Goal: Task Accomplishment & Management: Use online tool/utility

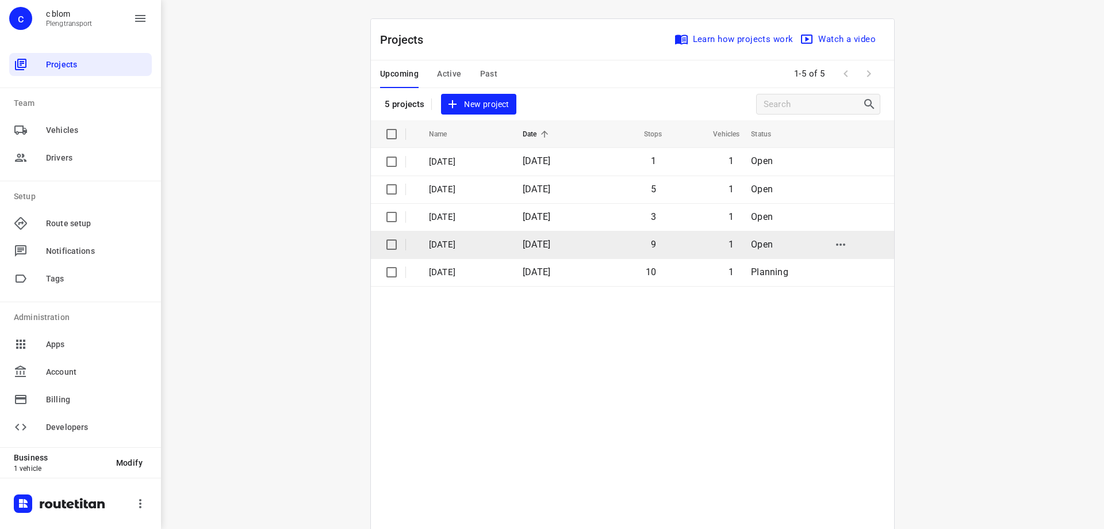
click at [533, 239] on span "[DATE]" at bounding box center [537, 244] width 28 height 11
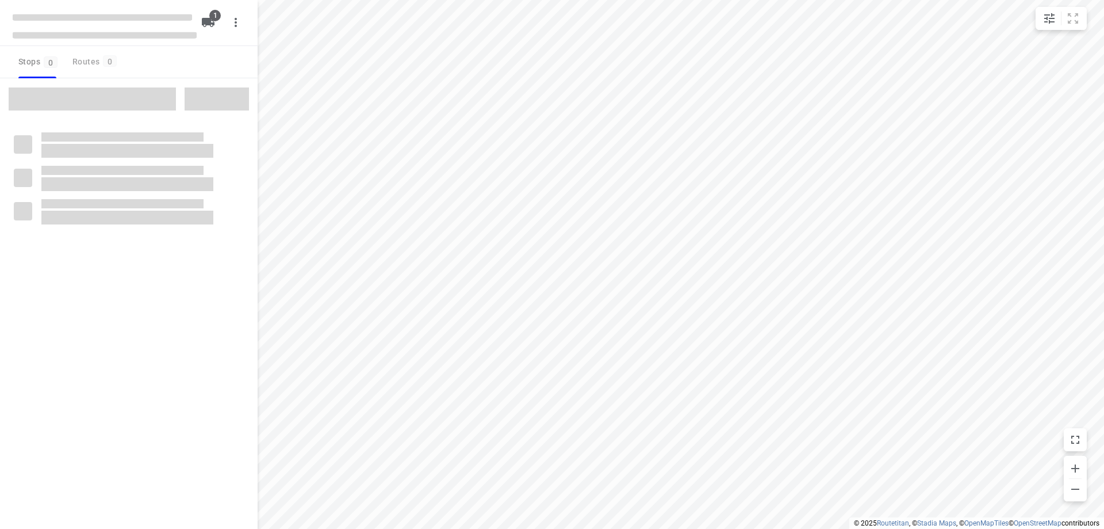
type input "distance"
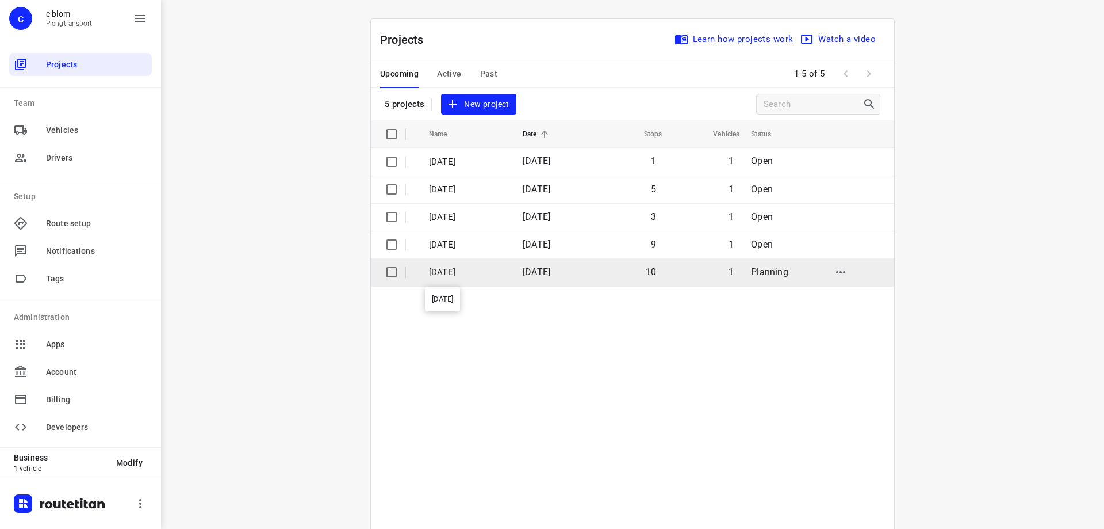
click at [503, 269] on p "[DATE]" at bounding box center [467, 272] width 76 height 13
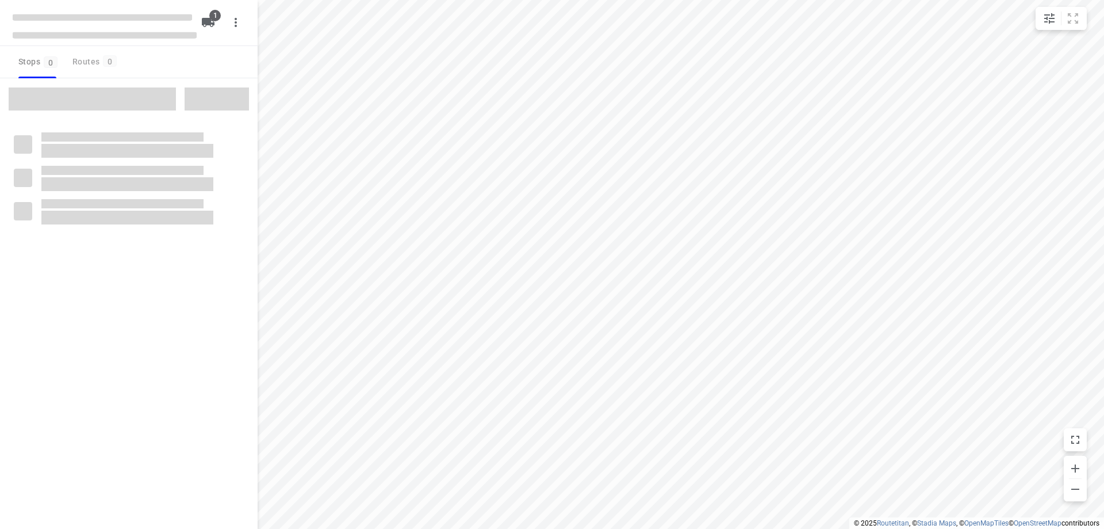
type input "distance"
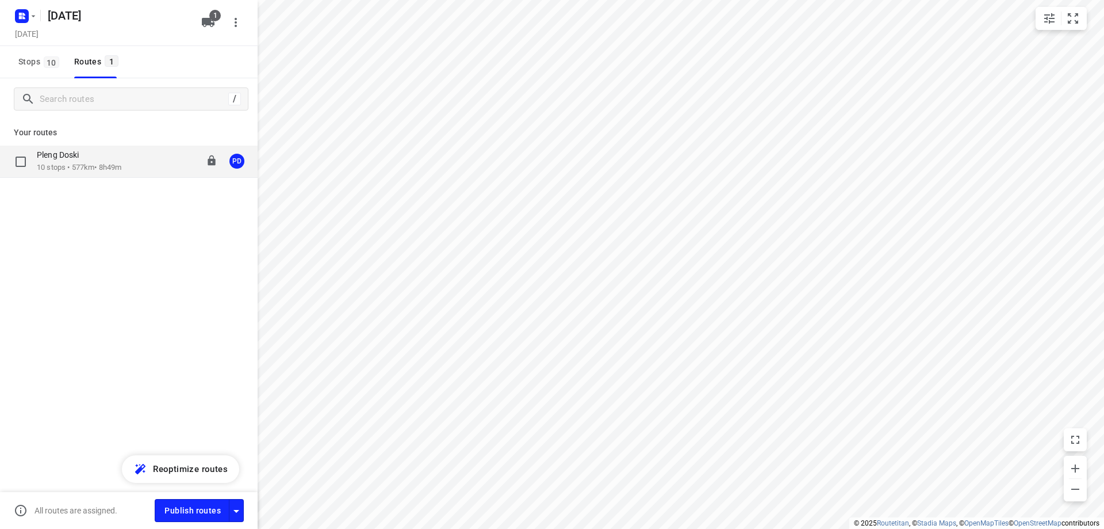
click at [80, 162] on div "Pleng Doski" at bounding box center [79, 156] width 85 height 13
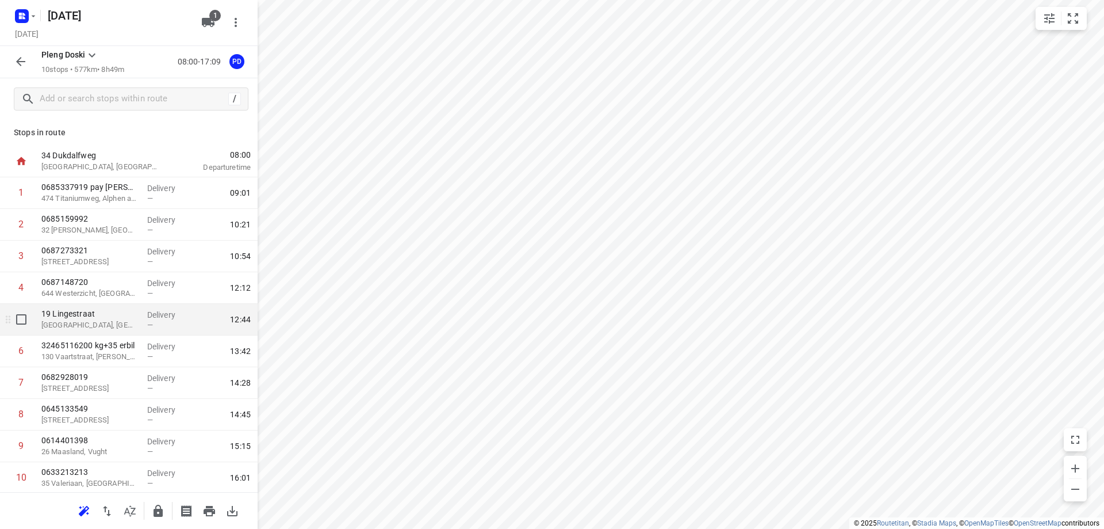
scroll to position [33, 0]
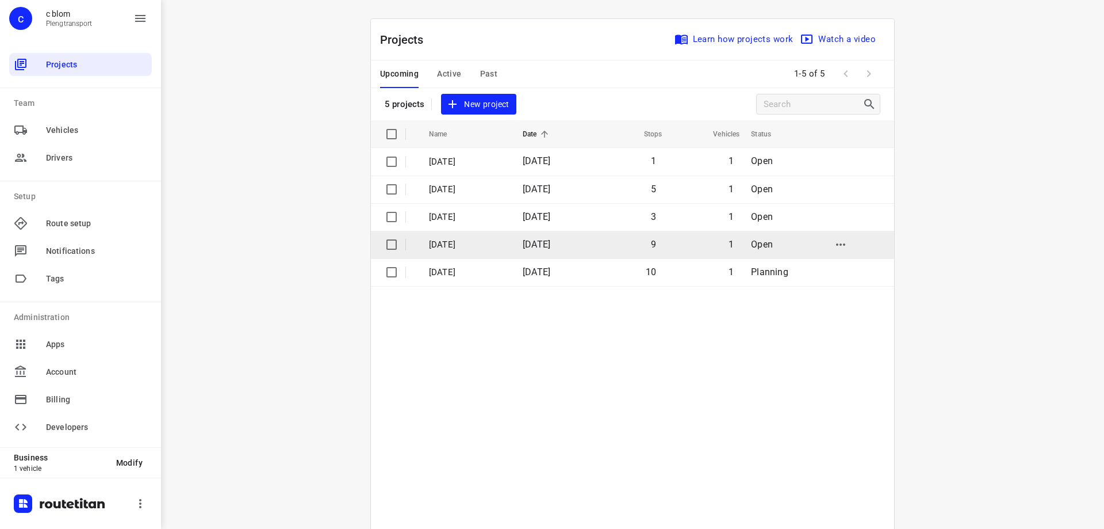
click at [549, 246] on span "[DATE]" at bounding box center [537, 244] width 28 height 11
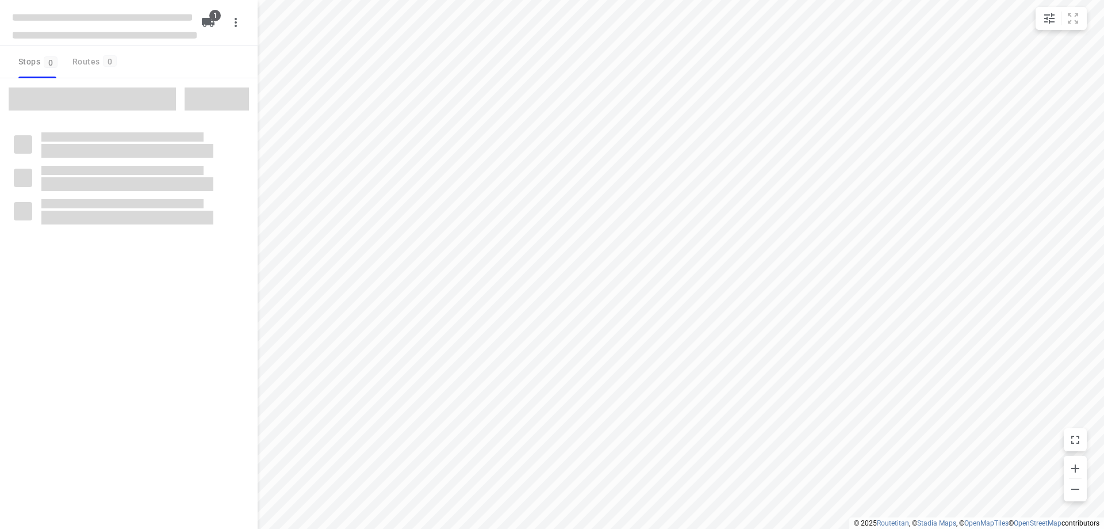
type input "distance"
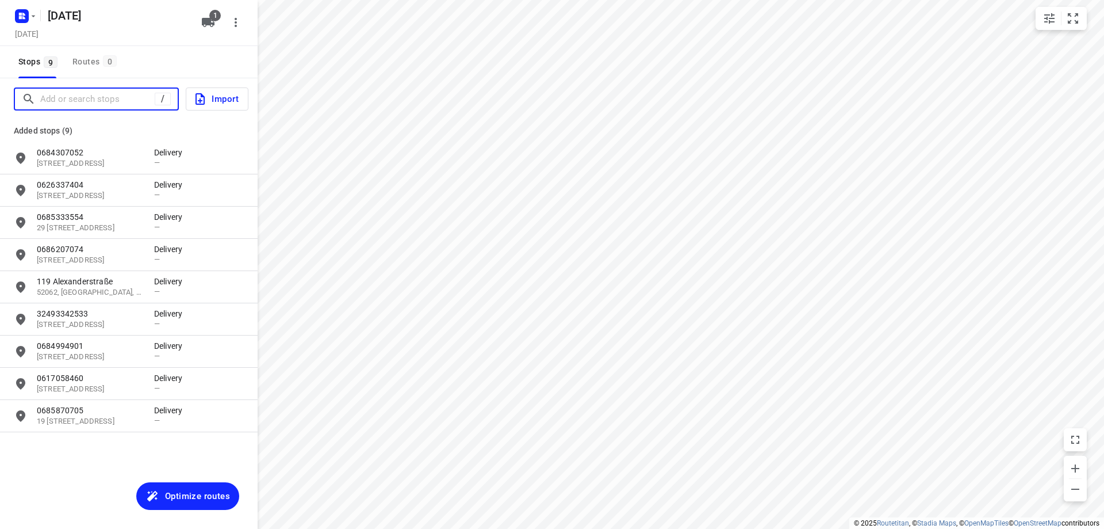
click at [101, 104] on input "Add or search stops" at bounding box center [97, 99] width 114 height 18
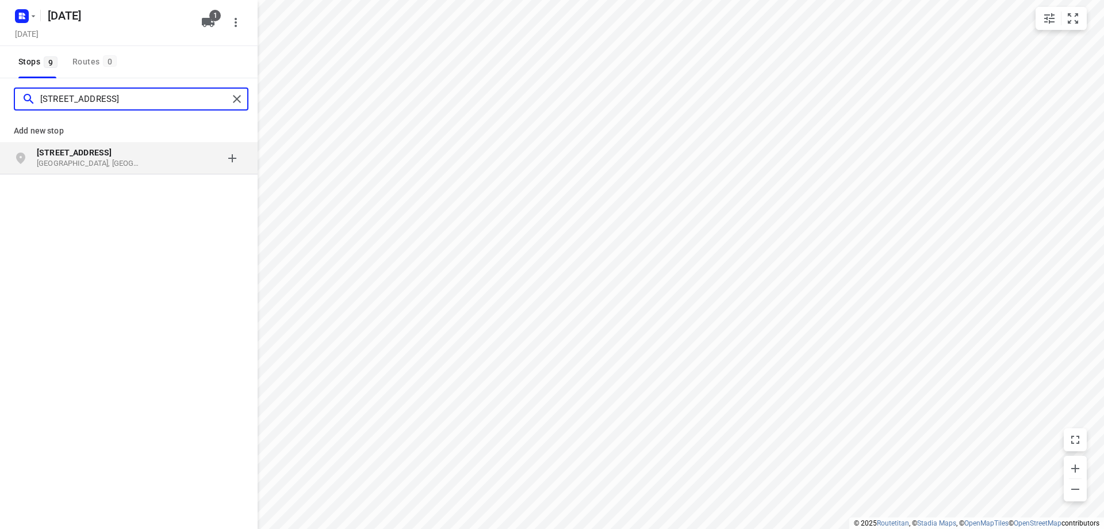
type input "[STREET_ADDRESS]"
click at [77, 155] on b "[STREET_ADDRESS]" at bounding box center [74, 152] width 75 height 9
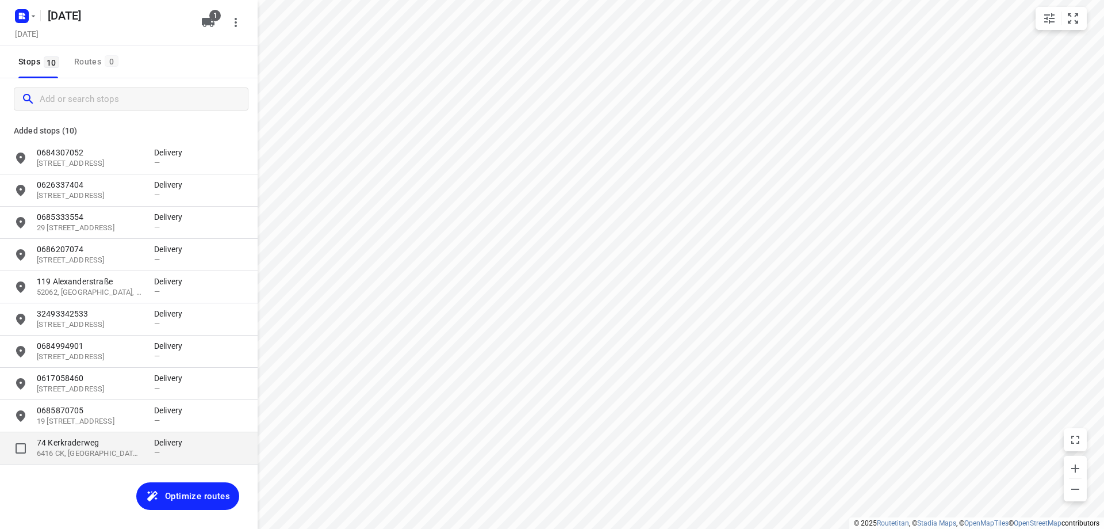
click at [126, 453] on p "6416 CK, [GEOGRAPHIC_DATA], [GEOGRAPHIC_DATA]" at bounding box center [90, 453] width 106 height 11
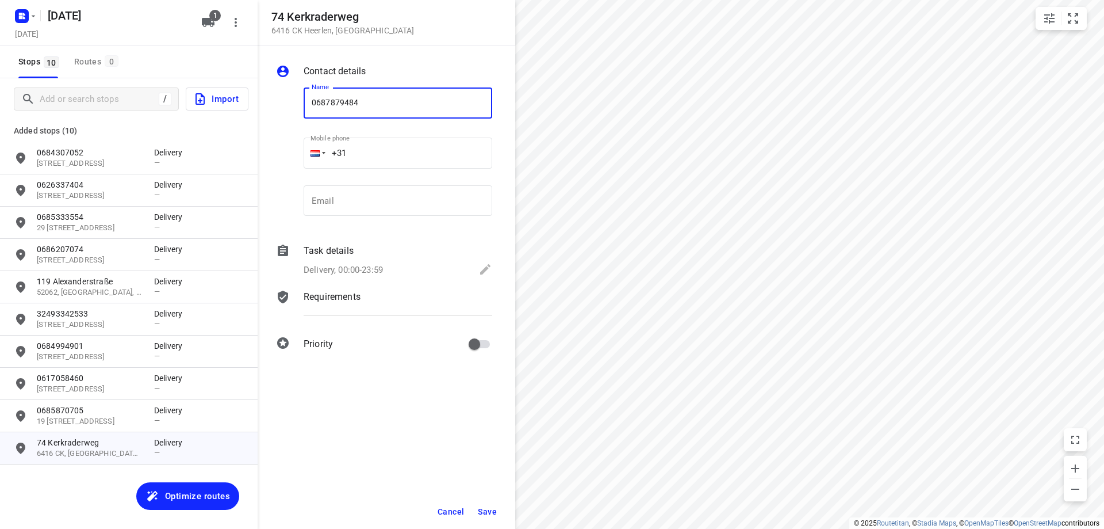
type input "0687879484"
click at [490, 504] on button "Save" at bounding box center [487, 511] width 28 height 21
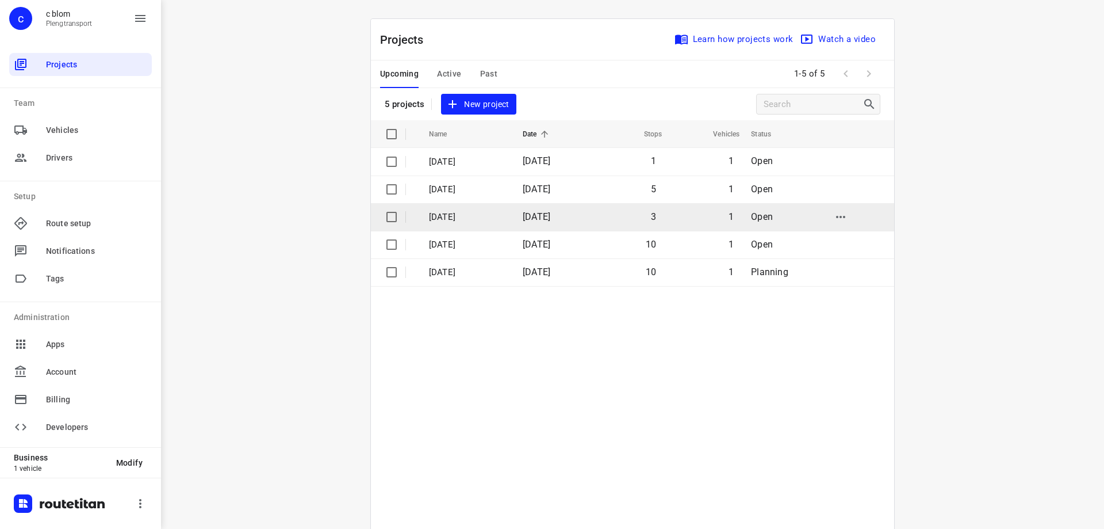
click at [540, 220] on span "[DATE]" at bounding box center [537, 216] width 28 height 11
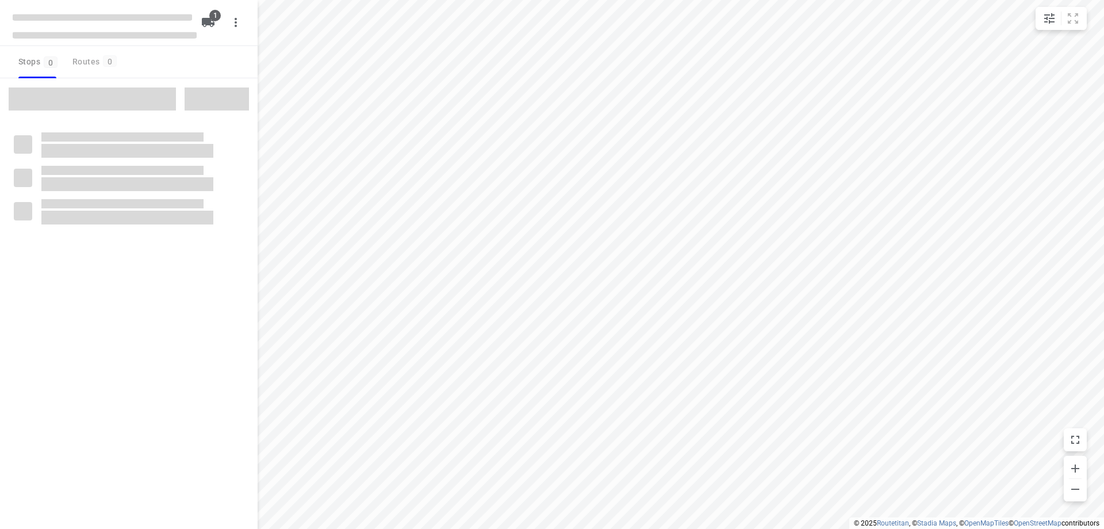
type input "distance"
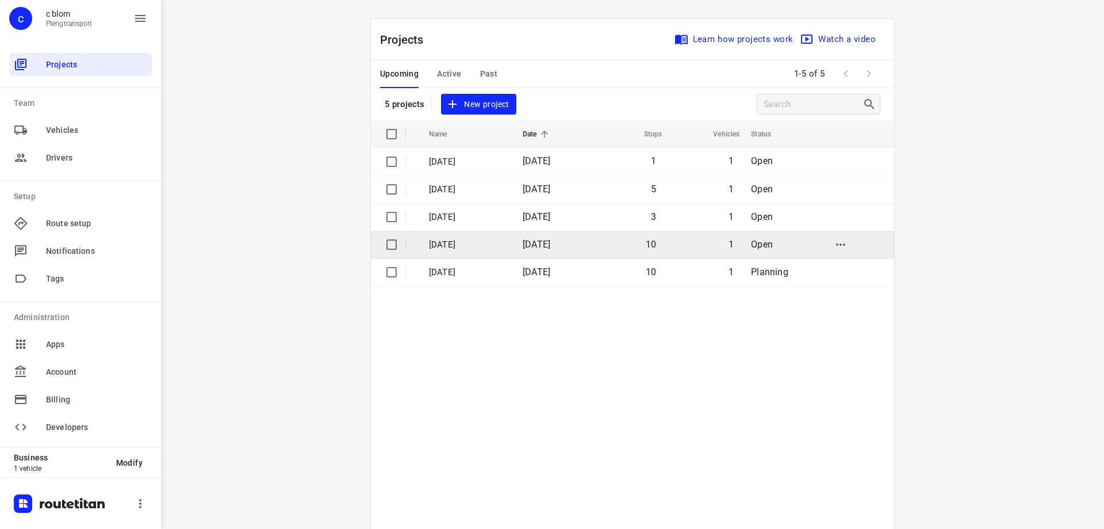
click at [469, 240] on p "[DATE]" at bounding box center [467, 244] width 76 height 13
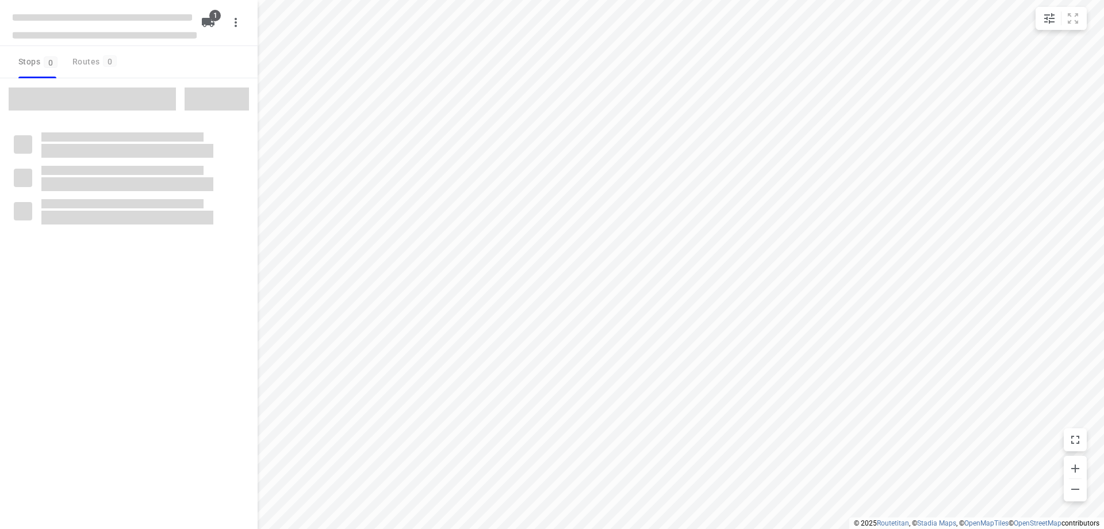
type input "distance"
